Goal: Check status

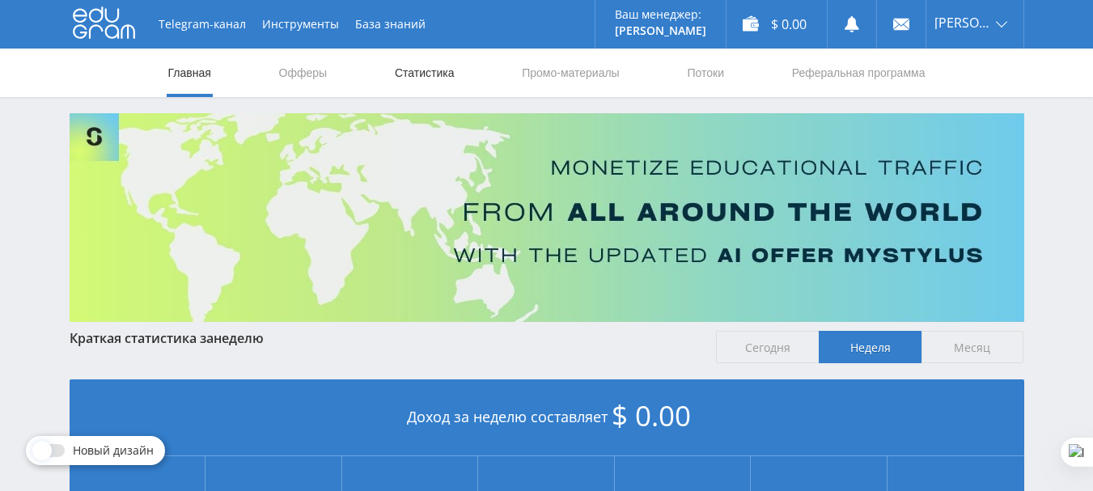
click at [409, 67] on link "Статистика" at bounding box center [424, 73] width 63 height 49
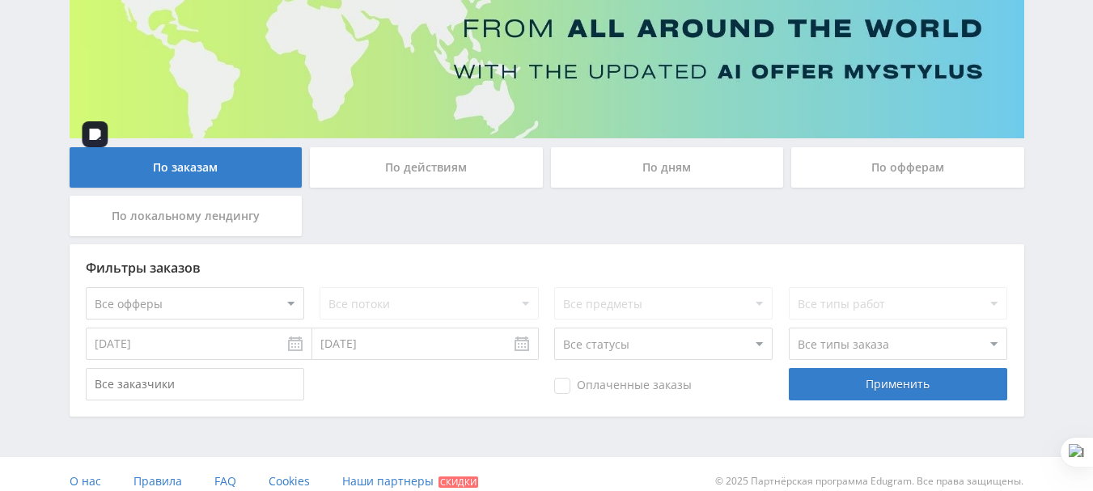
scroll to position [198, 0]
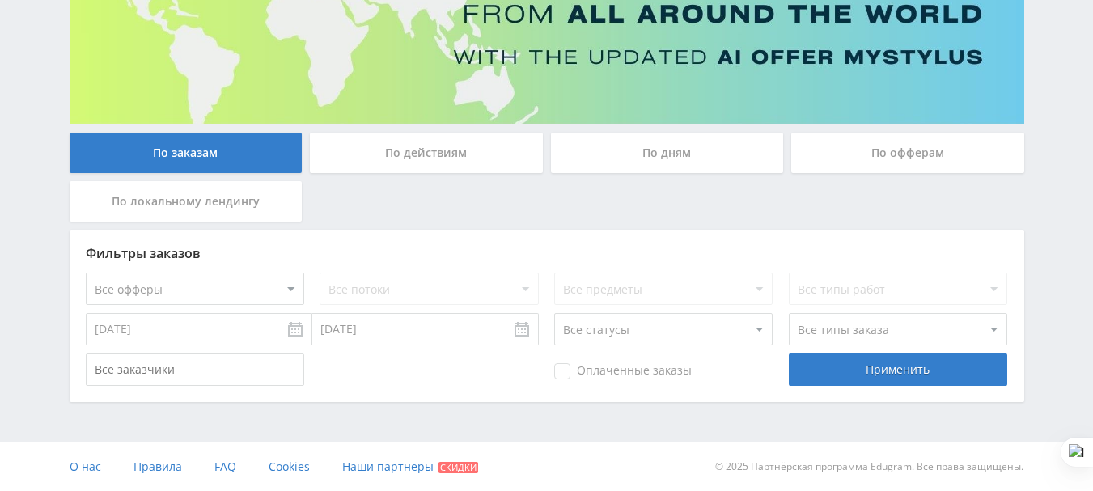
click at [650, 156] on div "По дням" at bounding box center [667, 153] width 233 height 40
click at [0, 0] on input "По дням" at bounding box center [0, 0] width 0 height 0
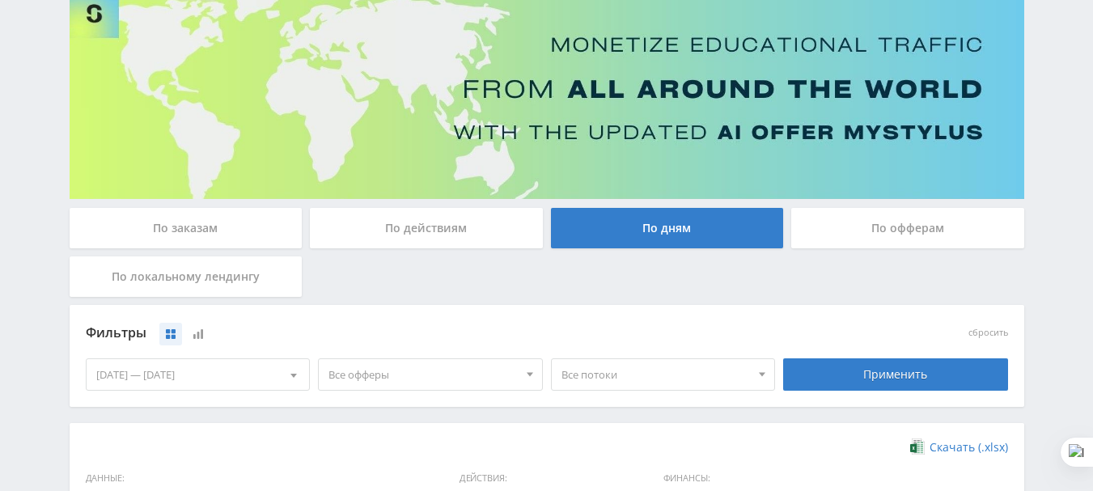
scroll to position [117, 0]
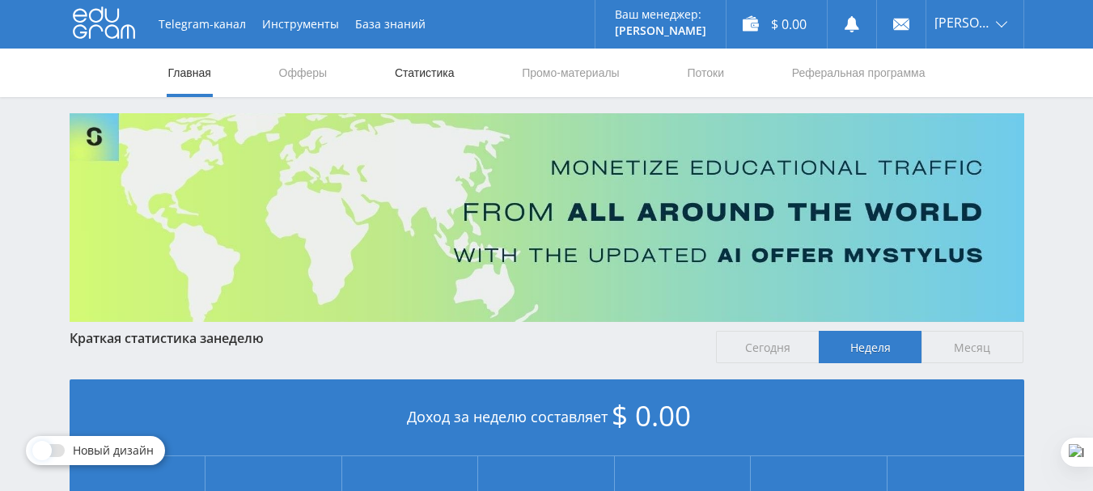
click at [428, 73] on link "Статистика" at bounding box center [424, 73] width 63 height 49
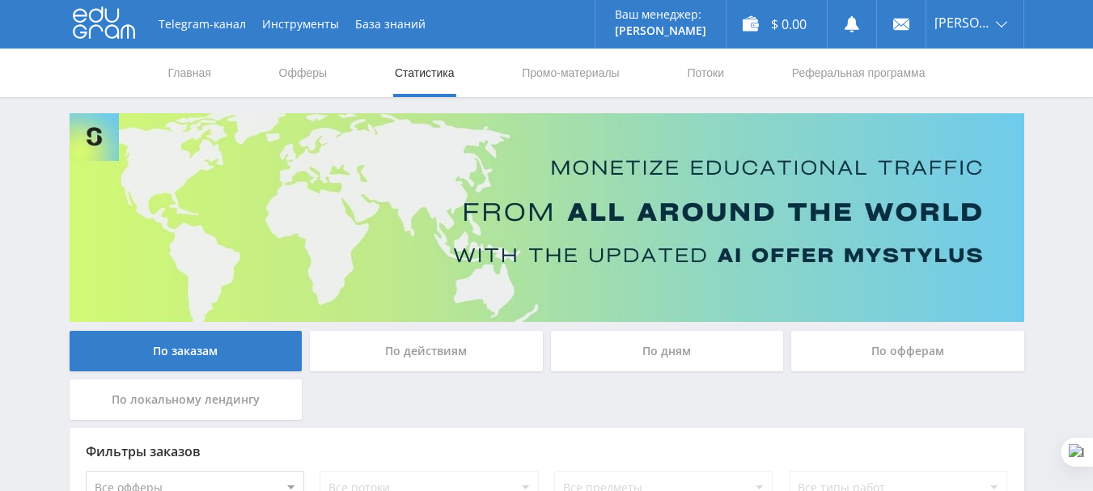
click at [640, 354] on div "По дням" at bounding box center [667, 351] width 233 height 40
click at [0, 0] on input "По дням" at bounding box center [0, 0] width 0 height 0
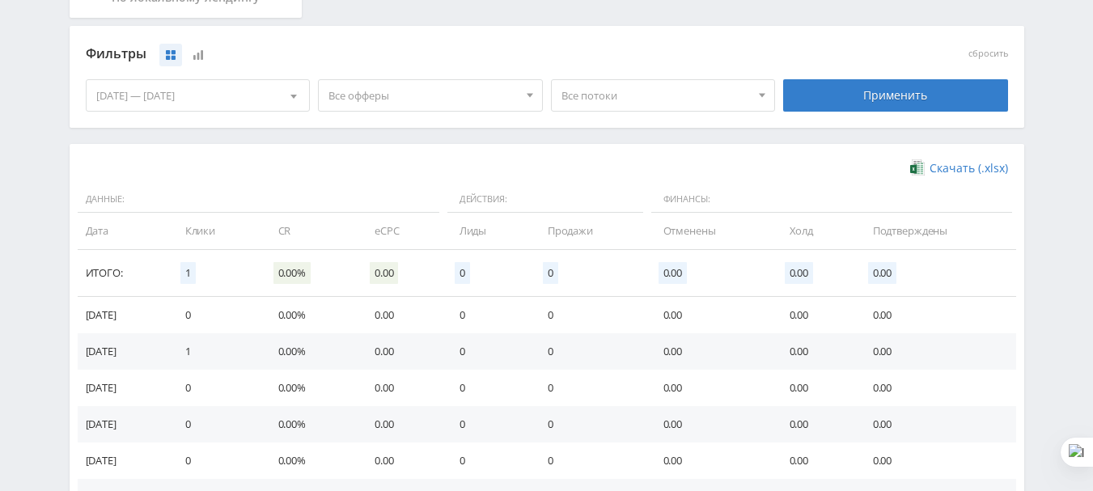
scroll to position [405, 0]
